Goal: Task Accomplishment & Management: Manage account settings

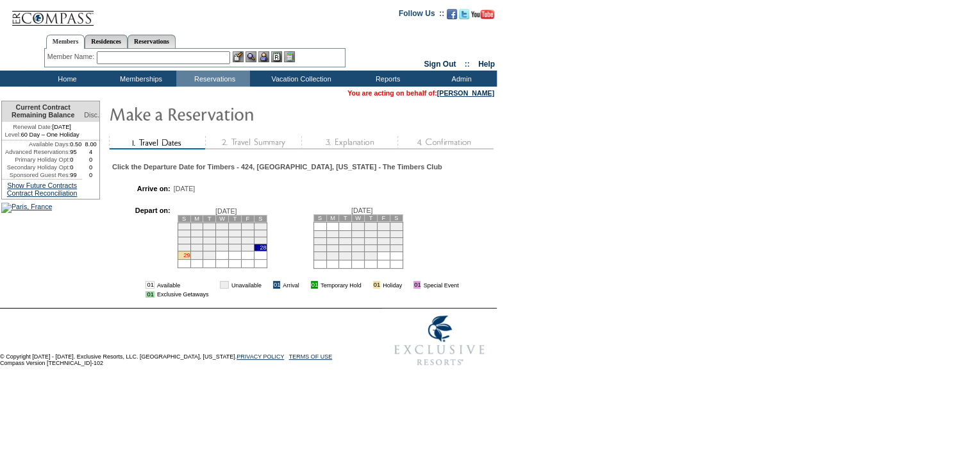
click at [190, 258] on link "29" at bounding box center [186, 255] width 6 height 6
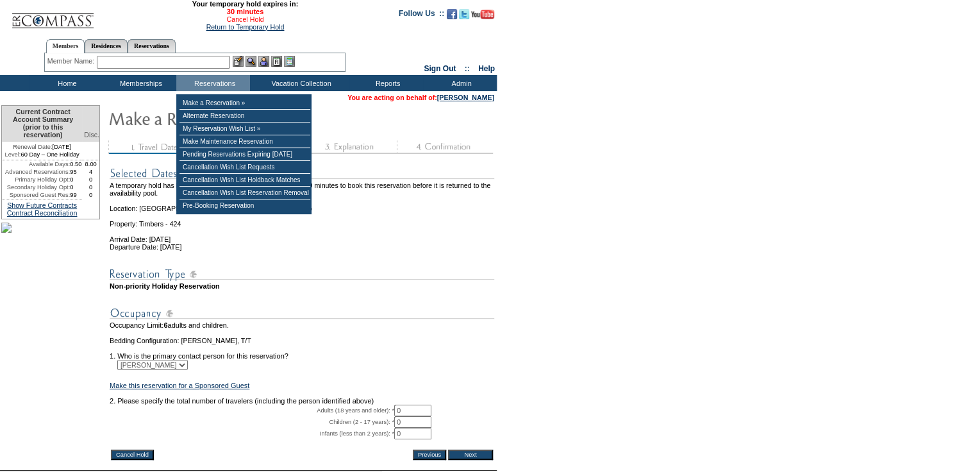
click at [252, 22] on link "Cancel Hold" at bounding box center [244, 19] width 37 height 8
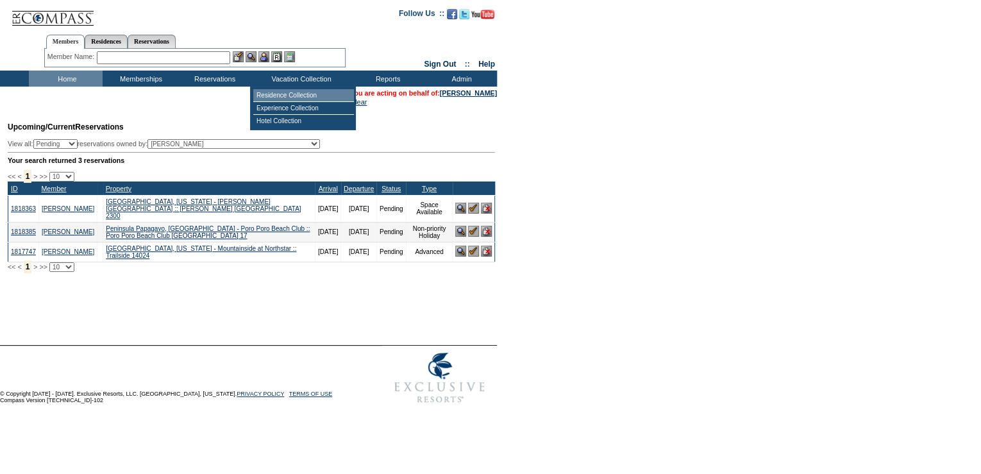
click at [276, 99] on td "Residence Collection" at bounding box center [303, 95] width 101 height 13
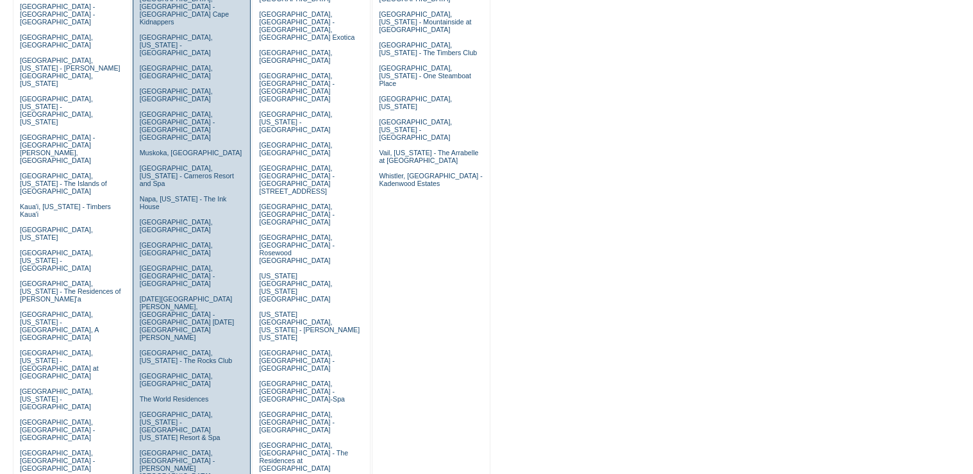
scroll to position [308, 0]
click at [161, 348] on link "Scottsdale, Arizona - The Rocks Club" at bounding box center [186, 355] width 93 height 15
